Goal: Find specific page/section: Find specific page/section

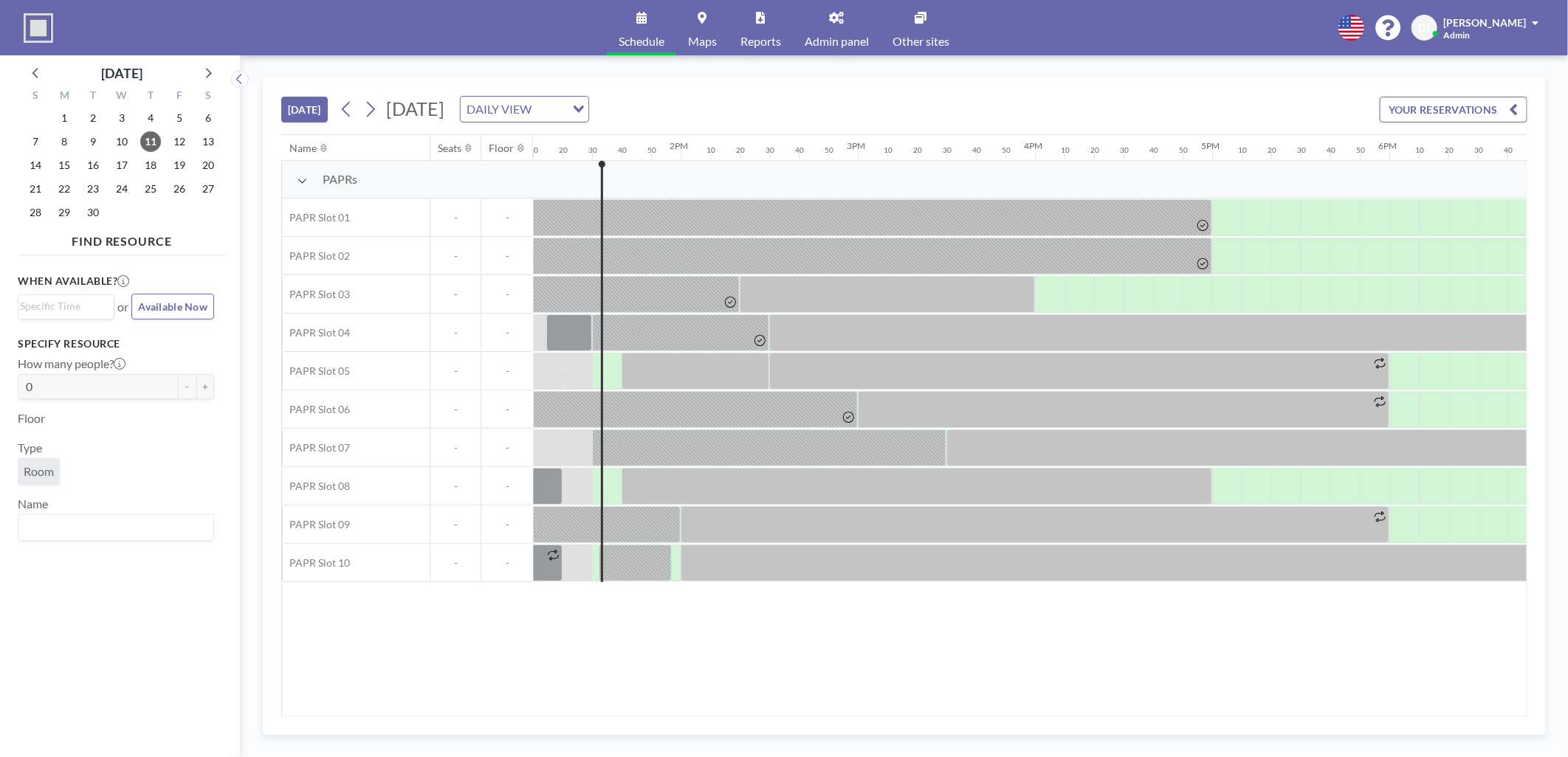
scroll to position [0, 2332]
click at [765, 22] on link "Reports" at bounding box center [760, 28] width 64 height 55
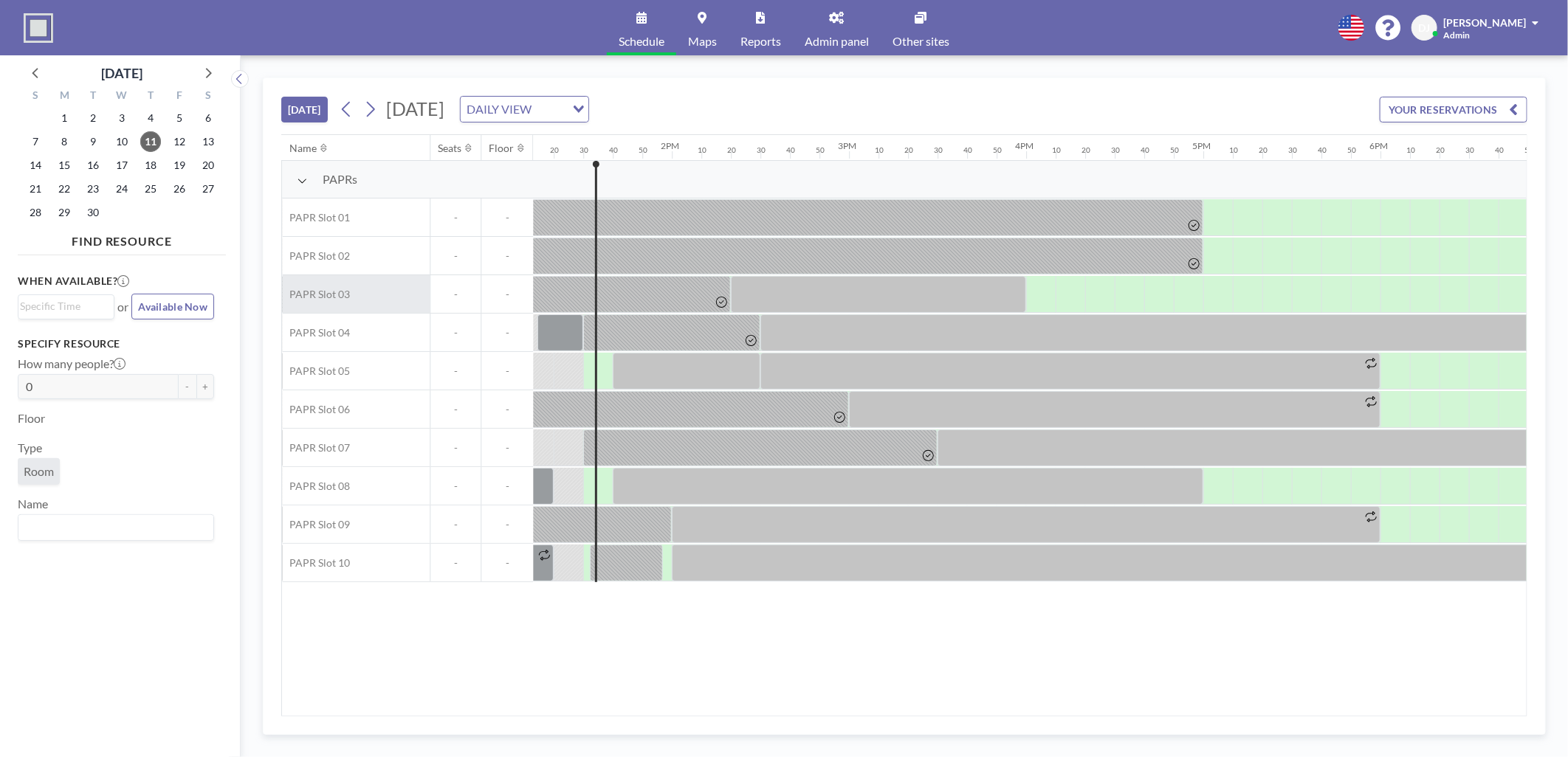
scroll to position [0, 2362]
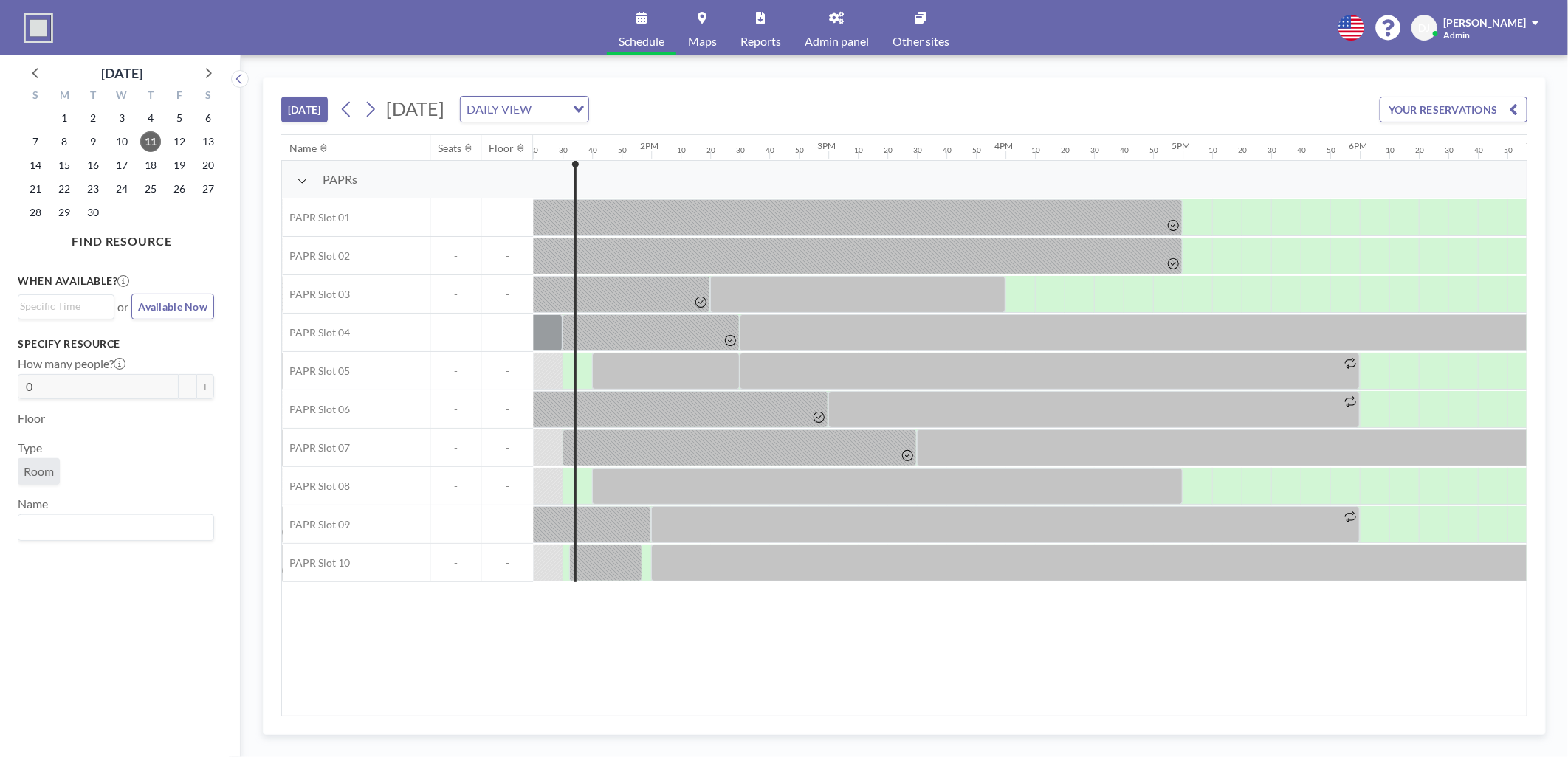
click at [831, 31] on link "Admin panel" at bounding box center [837, 28] width 88 height 55
